Goal: Task Accomplishment & Management: Manage account settings

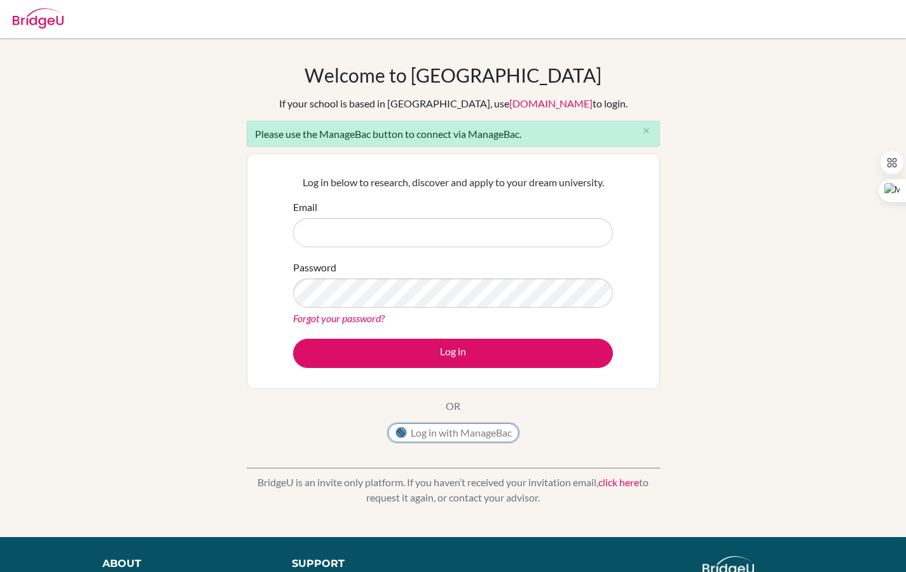
click at [442, 432] on button "Log in with ManageBac" at bounding box center [453, 432] width 131 height 19
click at [441, 439] on button "Log in with ManageBac" at bounding box center [453, 432] width 131 height 19
click at [441, 436] on button "Log in with ManageBac" at bounding box center [453, 432] width 131 height 19
click at [469, 435] on button "Log in with ManageBac" at bounding box center [453, 432] width 131 height 19
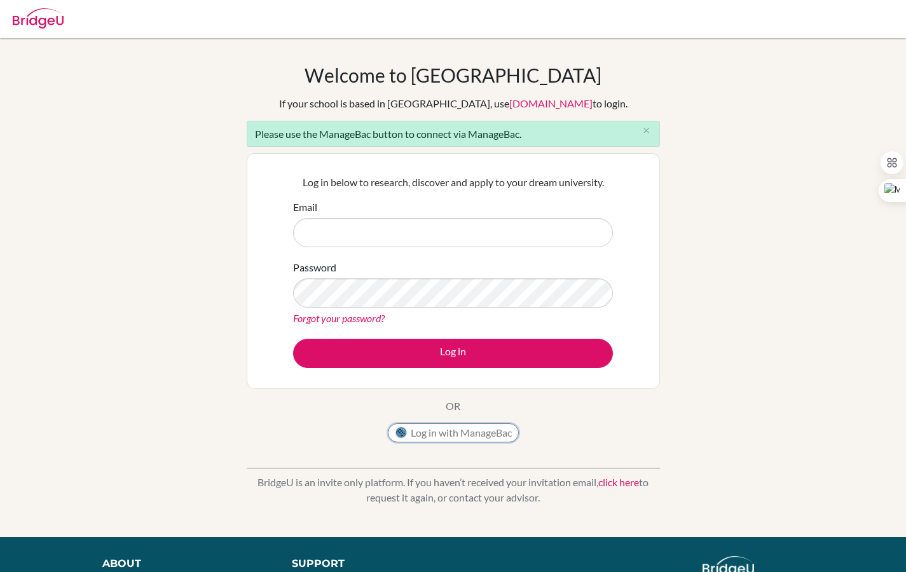
click at [397, 430] on img at bounding box center [401, 433] width 13 height 13
click at [403, 218] on input "Email" at bounding box center [453, 232] width 320 height 29
type input "[PERSON_NAME][EMAIL_ADDRESS][DOMAIN_NAME]"
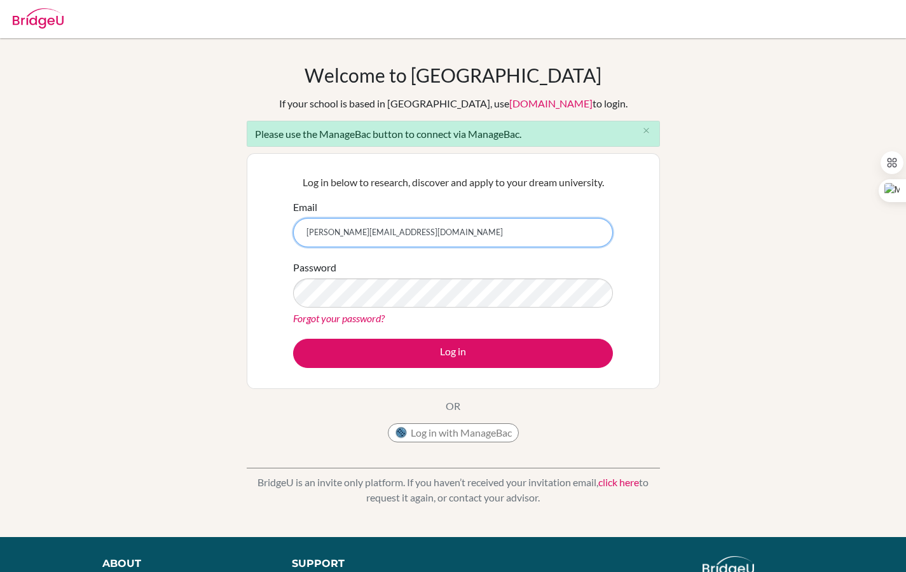
drag, startPoint x: 399, startPoint y: 226, endPoint x: 282, endPoint y: 237, distance: 117.5
click at [282, 237] on div "Log in below to research, discover and apply to your dream university. Email [P…" at bounding box center [453, 271] width 413 height 236
drag, startPoint x: 413, startPoint y: 226, endPoint x: 200, endPoint y: 223, distance: 212.4
click at [200, 223] on div "Welcome to [GEOGRAPHIC_DATA] If your school is based in [GEOGRAPHIC_DATA], use …" at bounding box center [453, 288] width 906 height 448
drag, startPoint x: 387, startPoint y: 229, endPoint x: 300, endPoint y: 227, distance: 86.5
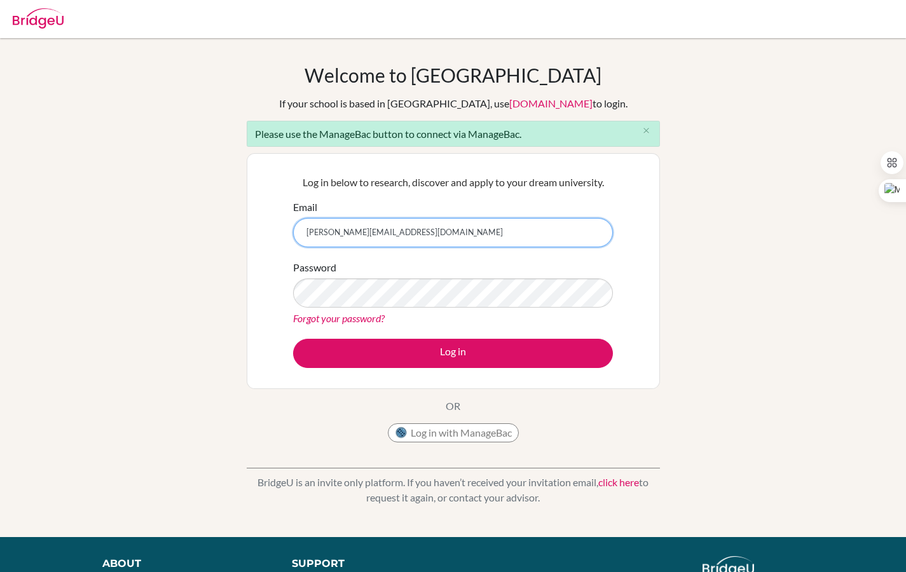
click at [300, 229] on input "[PERSON_NAME][EMAIL_ADDRESS][DOMAIN_NAME]" at bounding box center [453, 232] width 320 height 29
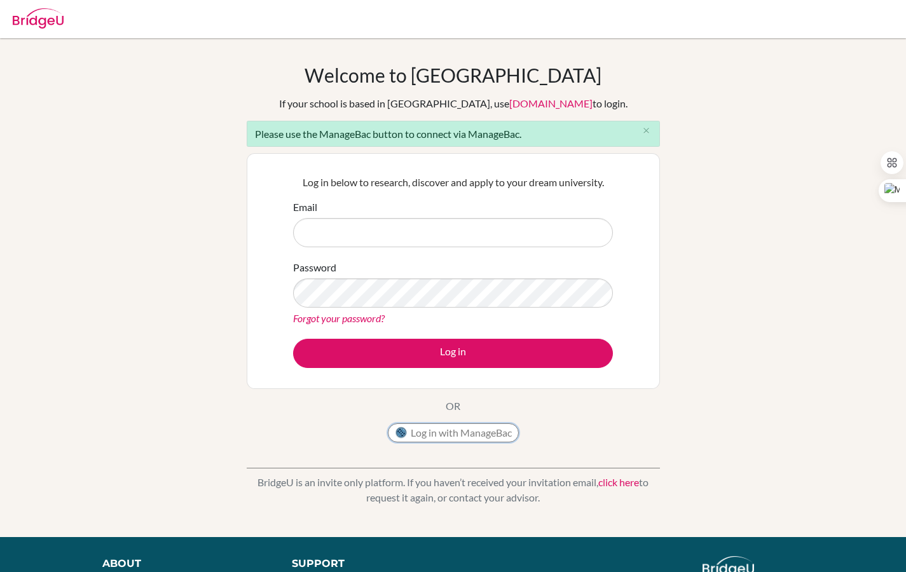
click at [433, 430] on button "Log in with ManageBac" at bounding box center [453, 432] width 131 height 19
